Goal: Information Seeking & Learning: Learn about a topic

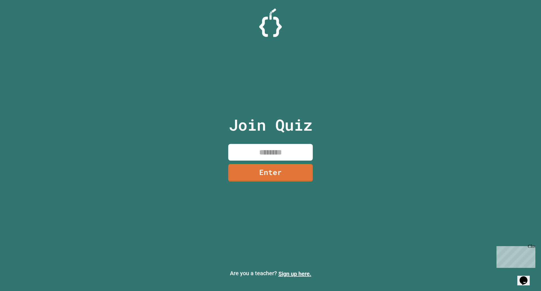
click at [270, 158] on input at bounding box center [270, 152] width 85 height 17
type input "********"
click at [254, 170] on link "Enter" at bounding box center [270, 171] width 77 height 19
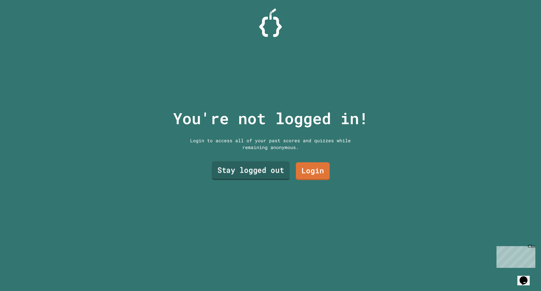
click at [284, 167] on link "Stay logged out" at bounding box center [251, 170] width 78 height 19
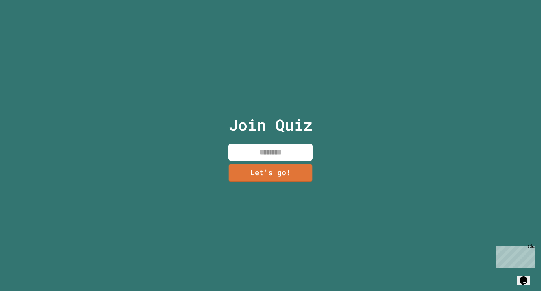
click at [283, 153] on input at bounding box center [270, 152] width 85 height 17
type input "**********"
click at [288, 176] on link "Let's go!" at bounding box center [271, 172] width 86 height 19
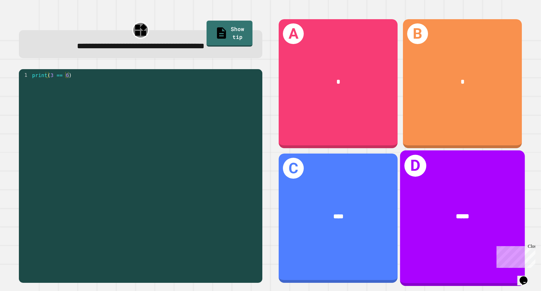
click at [424, 234] on div "D *****" at bounding box center [462, 217] width 125 height 135
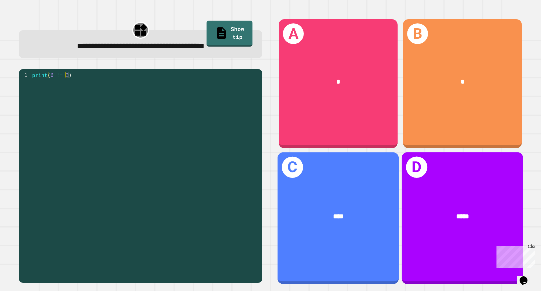
click at [271, 200] on div "A * B * C **** D *****" at bounding box center [401, 151] width 260 height 280
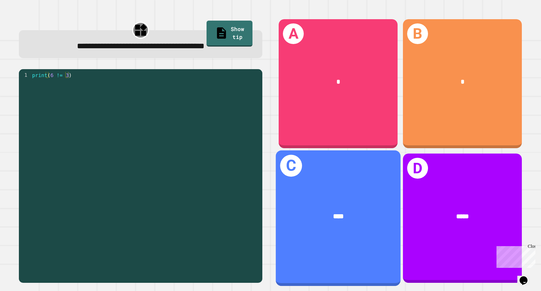
click at [287, 201] on div "****" at bounding box center [338, 217] width 125 height 38
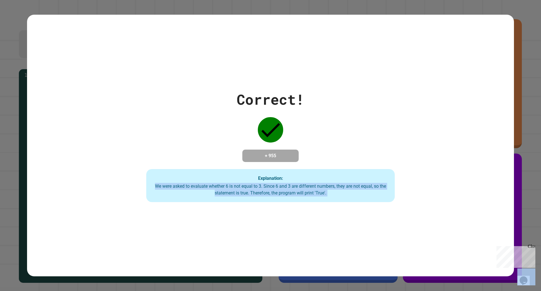
click at [287, 201] on div "Explanation: We were asked to evaluate whether 6 is not equal to 3. Since 6 and…" at bounding box center [270, 185] width 249 height 33
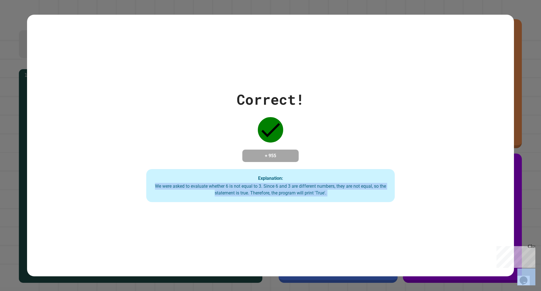
click at [287, 201] on div "Explanation: We were asked to evaluate whether 6 is not equal to 3. Since 6 and…" at bounding box center [270, 185] width 249 height 33
click at [310, 189] on div "We were asked to evaluate whether 6 is not equal to 3. Since 6 and 3 are differ…" at bounding box center [270, 190] width 237 height 14
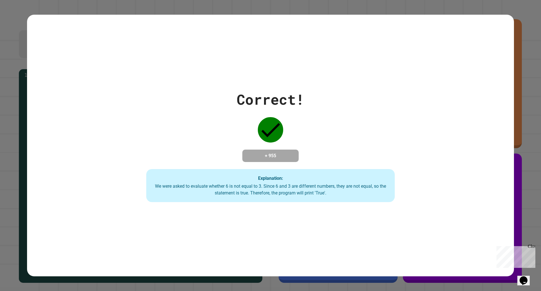
click at [271, 200] on div "Explanation: We were asked to evaluate whether 6 is not equal to 3. Since 6 and…" at bounding box center [270, 185] width 249 height 33
click at [297, 201] on div "Explanation: We were asked to evaluate whether 6 is not equal to 3. Since 6 and…" at bounding box center [270, 185] width 249 height 33
drag, startPoint x: 275, startPoint y: 204, endPoint x: 293, endPoint y: 204, distance: 18.0
click at [278, 205] on div "Correct! + 955 Explanation: We were asked to evaluate whether 6 is not equal to…" at bounding box center [270, 145] width 487 height 261
click at [296, 204] on div "Correct! + 955 Explanation: We were asked to evaluate whether 6 is not equal to…" at bounding box center [270, 145] width 487 height 261
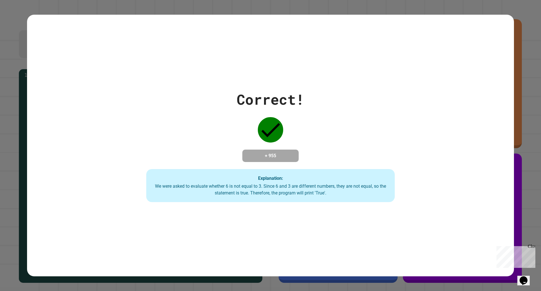
drag, startPoint x: 275, startPoint y: 206, endPoint x: 298, endPoint y: 211, distance: 23.1
click at [289, 210] on div "Correct! + 955 Explanation: We were asked to evaluate whether 6 is not equal to…" at bounding box center [270, 145] width 487 height 261
drag, startPoint x: 298, startPoint y: 211, endPoint x: 280, endPoint y: 211, distance: 17.8
click at [295, 211] on div "Correct! + 955 Explanation: We were asked to evaluate whether 6 is not equal to…" at bounding box center [270, 145] width 487 height 261
click at [288, 213] on div "Correct! + 955 Explanation: We were asked to evaluate whether 6 is not equal to…" at bounding box center [270, 145] width 487 height 261
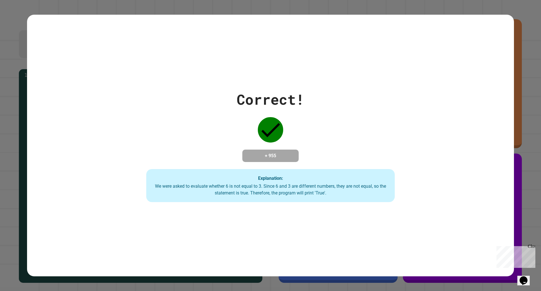
click at [296, 213] on div "Correct! + 955 Explanation: We were asked to evaluate whether 6 is not equal to…" at bounding box center [270, 145] width 487 height 261
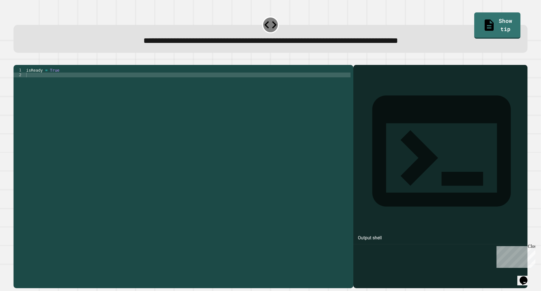
click at [43, 77] on div "isReady = True" at bounding box center [187, 171] width 325 height 206
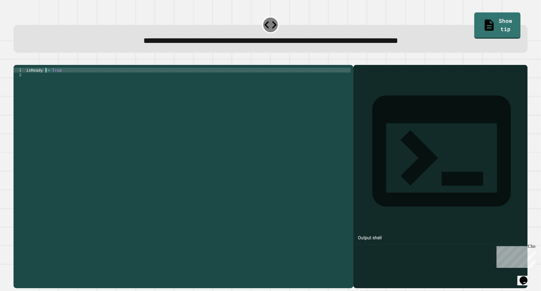
scroll to position [0, 1]
type textarea "**********"
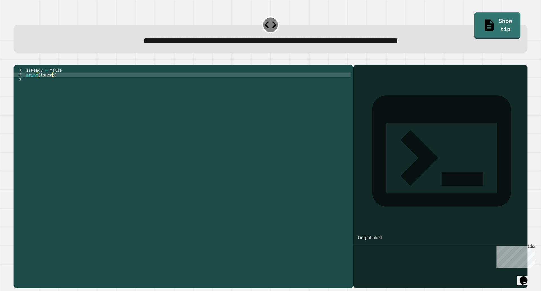
scroll to position [0, 2]
click at [16, 60] on icon "button" at bounding box center [16, 60] width 0 height 0
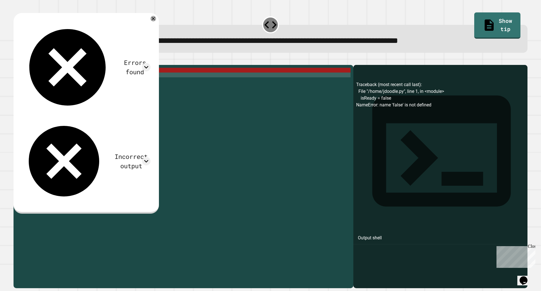
click at [16, 60] on icon "button" at bounding box center [16, 60] width 0 height 0
click at [40, 85] on div "isReady = false print ( isReady )" at bounding box center [187, 171] width 325 height 206
click at [54, 82] on div "isReady = false print ( isReady )" at bounding box center [187, 171] width 325 height 206
drag, startPoint x: 54, startPoint y: 82, endPoint x: 40, endPoint y: 83, distance: 14.7
click at [40, 83] on div "isReady = false print ( isReady )" at bounding box center [187, 171] width 325 height 206
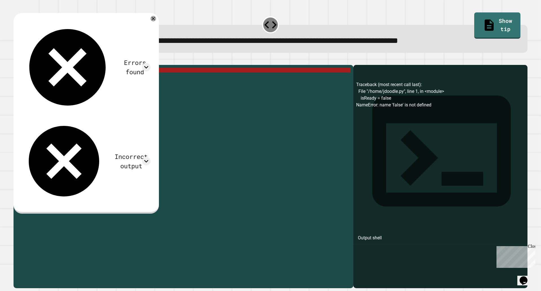
click at [60, 81] on div "isReady = false print ( isReady )" at bounding box center [187, 171] width 325 height 206
click at [60, 77] on div "isReady = false print ( isReady )" at bounding box center [187, 171] width 325 height 206
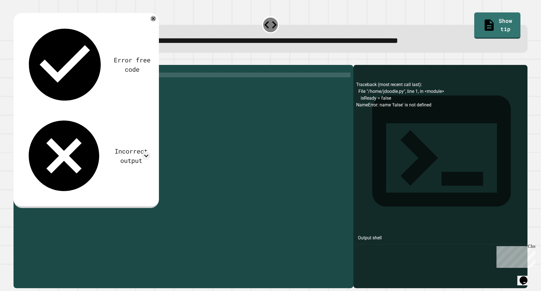
click at [21, 65] on icon "button" at bounding box center [20, 64] width 3 height 4
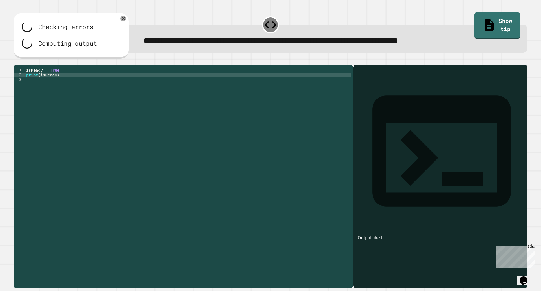
click at [22, 60] on icon "button" at bounding box center [22, 60] width 0 height 0
click at [37, 65] on div at bounding box center [271, 61] width 514 height 7
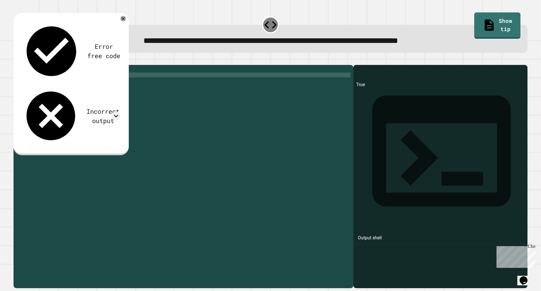
click at [41, 83] on div "isReady = True print ( isReady )" at bounding box center [187, 171] width 325 height 206
click at [50, 79] on div "isReady = True print ( isReady )" at bounding box center [187, 171] width 325 height 206
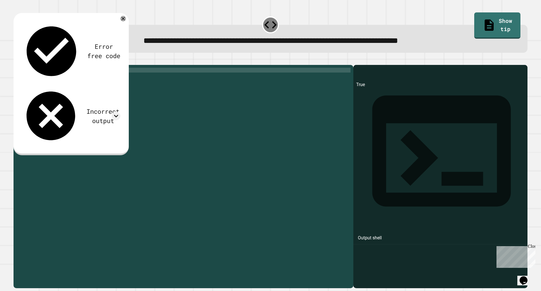
click at [60, 79] on div "isReady = True print ( isReady )" at bounding box center [187, 171] width 325 height 206
type textarea "**********"
click at [22, 65] on icon "button" at bounding box center [20, 64] width 3 height 4
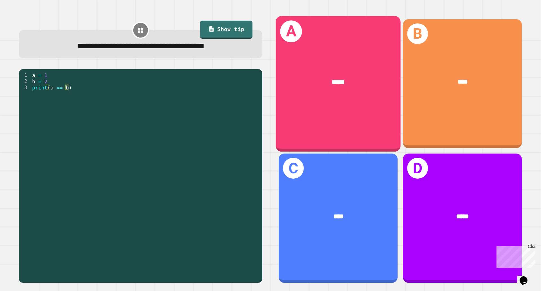
click at [361, 100] on div "A *****" at bounding box center [338, 83] width 125 height 135
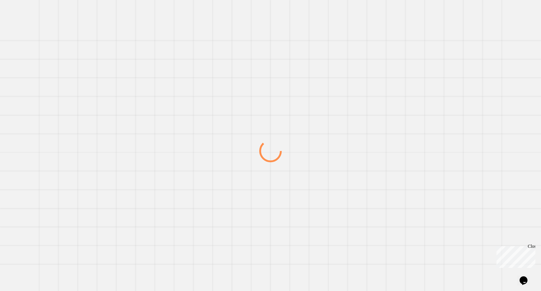
click at [361, 100] on div at bounding box center [270, 151] width 519 height 280
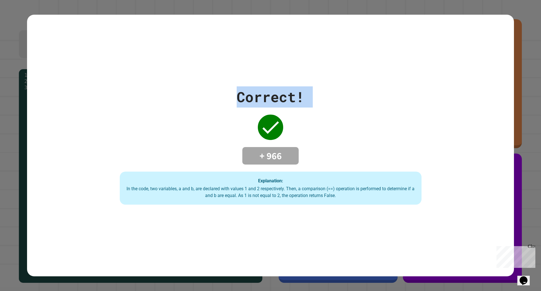
click at [361, 100] on div "Correct! + 966 Explanation: In the code, two variables, a and b, are declared w…" at bounding box center [270, 145] width 431 height 118
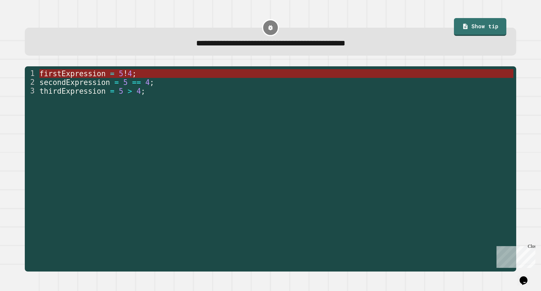
click at [136, 71] on span ";" at bounding box center [134, 73] width 5 height 8
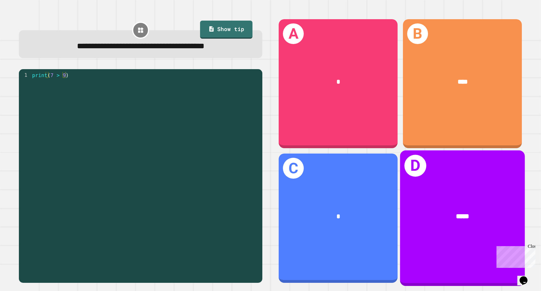
click at [457, 228] on div "*****" at bounding box center [462, 217] width 125 height 38
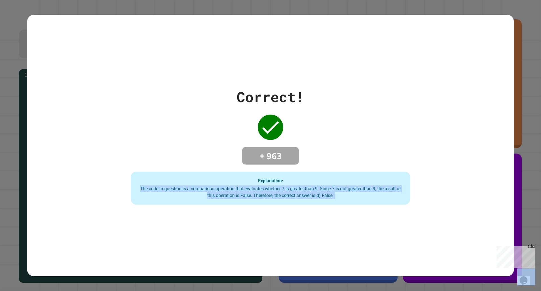
click at [457, 228] on div "Correct! + 963 Explanation: The code in question is a comparison operation that…" at bounding box center [270, 145] width 487 height 261
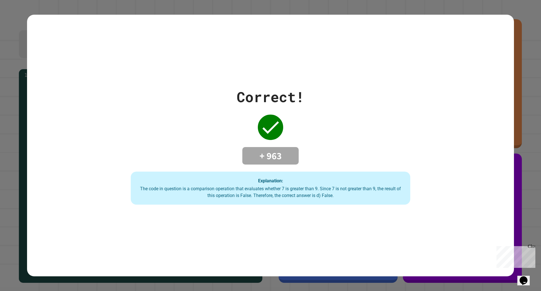
click at [464, 184] on div "Correct! + 963 Explanation: The code in question is a comparison operation that…" at bounding box center [271, 145] width 400 height 118
click at [466, 183] on div "Correct! + 963 Explanation: The code in question is a comparison operation that…" at bounding box center [271, 145] width 400 height 118
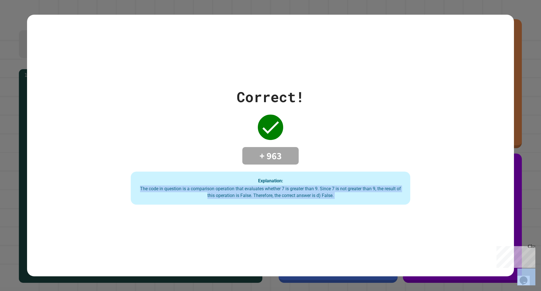
click at [466, 183] on div "Correct! + 963 Explanation: The code in question is a comparison operation that…" at bounding box center [271, 145] width 400 height 118
click at [466, 184] on div "Correct! + 963 Explanation: The code in question is a comparison operation that…" at bounding box center [271, 145] width 400 height 118
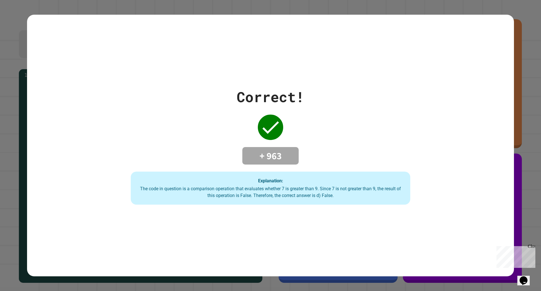
click at [85, 185] on div "Correct! + 963 Explanation: The code in question is a comparison operation that…" at bounding box center [271, 145] width 400 height 118
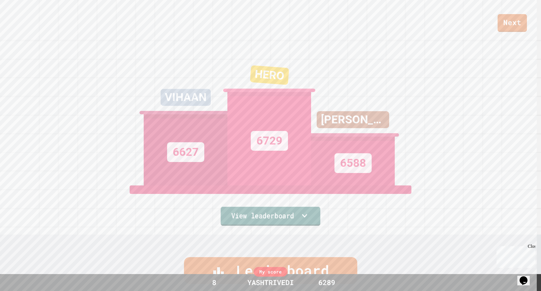
click at [299, 210] on link "View leaderboard" at bounding box center [270, 216] width 99 height 19
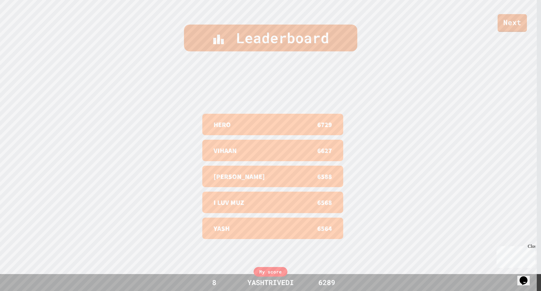
scroll to position [293, 0]
